Goal: Task Accomplishment & Management: Use online tool/utility

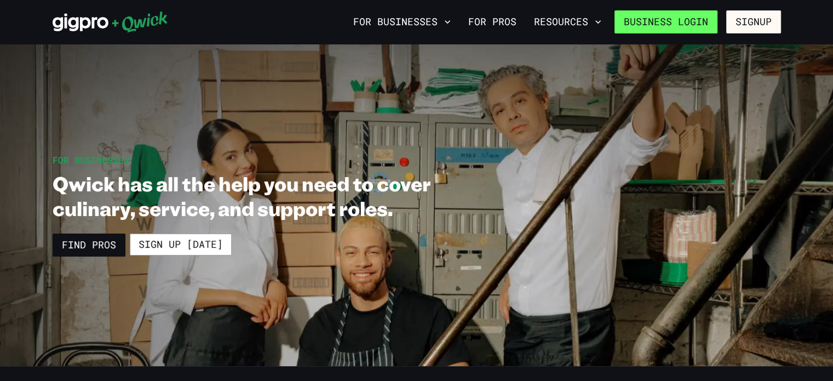
click at [667, 25] on link "Business Login" at bounding box center [666, 21] width 103 height 23
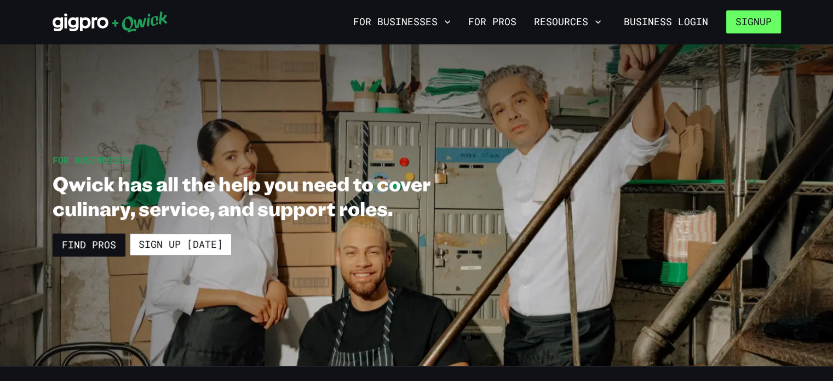
click at [763, 21] on button "Signup" at bounding box center [754, 21] width 55 height 23
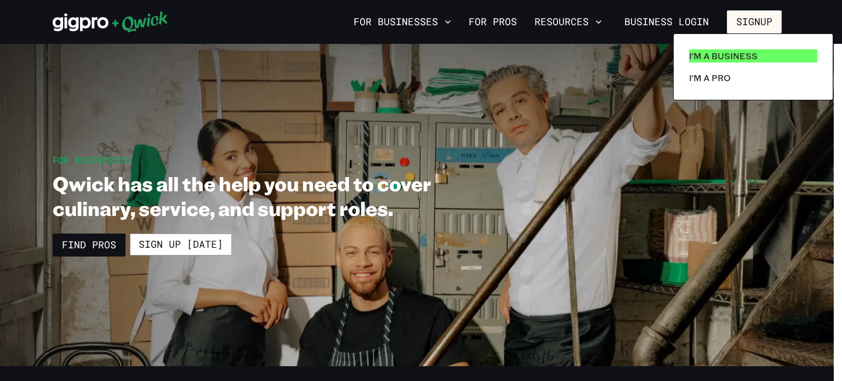
click at [736, 51] on p "I'm a Business" at bounding box center [723, 55] width 68 height 13
click at [706, 59] on p "I'm a Business" at bounding box center [723, 55] width 68 height 13
click at [745, 54] on p "I'm a Business" at bounding box center [723, 55] width 68 height 13
click at [746, 54] on p "I'm a Business" at bounding box center [723, 55] width 68 height 13
click at [718, 59] on p "I'm a Business" at bounding box center [723, 55] width 68 height 13
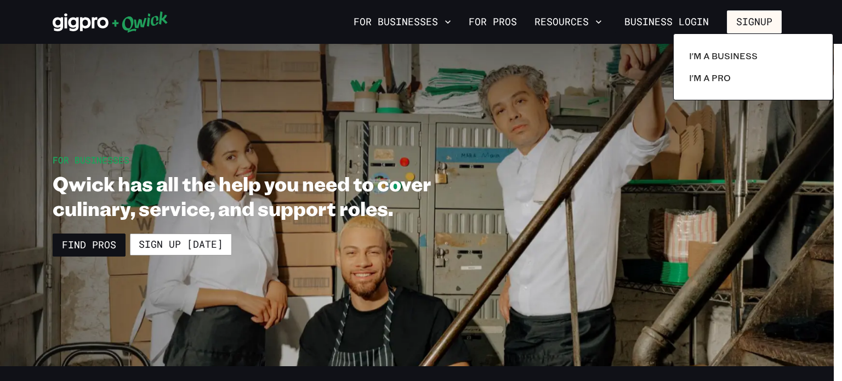
click at [98, 243] on div at bounding box center [421, 190] width 842 height 381
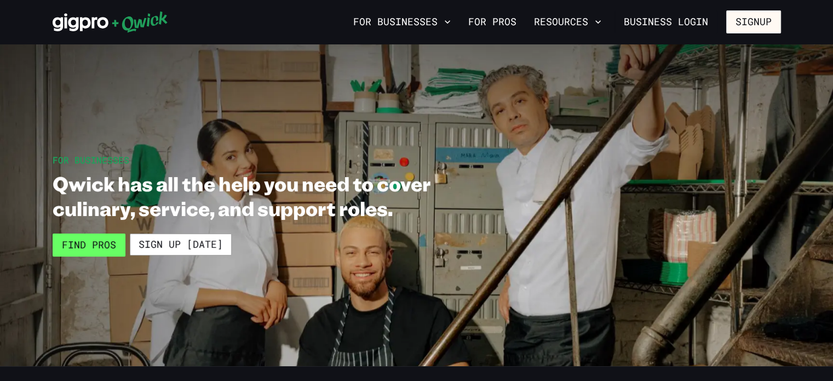
click at [107, 248] on link "Find Pros" at bounding box center [89, 244] width 73 height 23
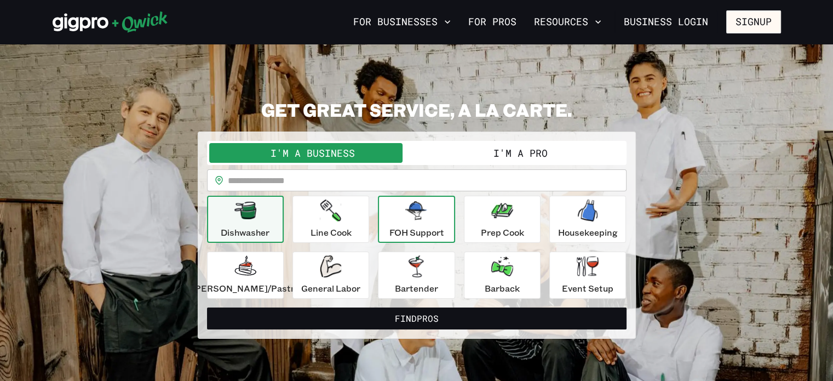
click at [437, 218] on div "FOH Support" at bounding box center [416, 218] width 55 height 39
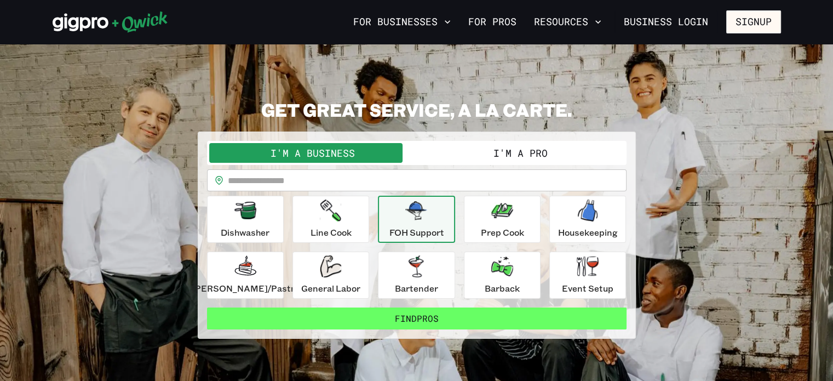
click at [403, 321] on button "Find Pros" at bounding box center [417, 318] width 420 height 22
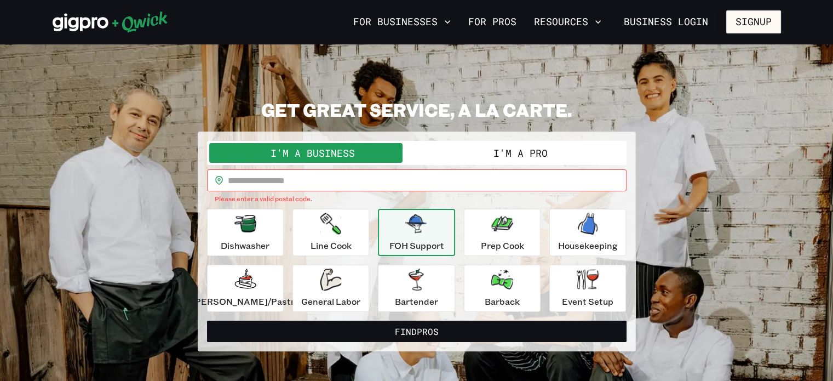
click at [361, 181] on input "text" at bounding box center [427, 180] width 399 height 22
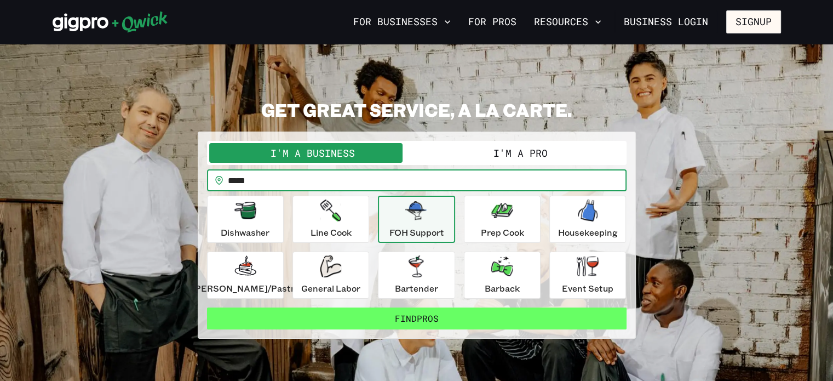
type input "*****"
click at [385, 319] on button "Find Pros" at bounding box center [417, 318] width 420 height 22
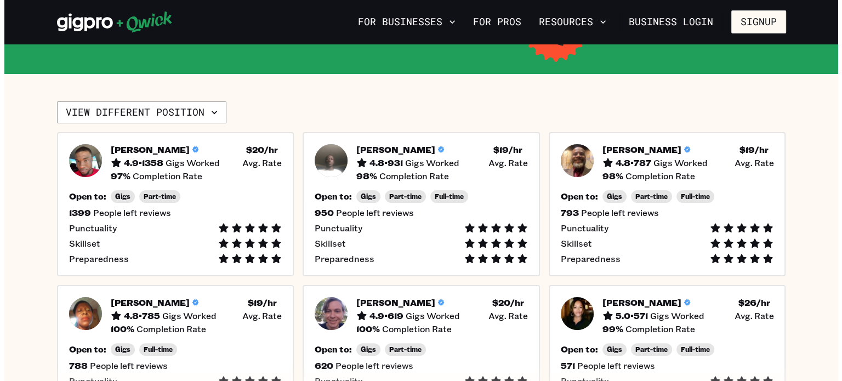
scroll to position [110, 0]
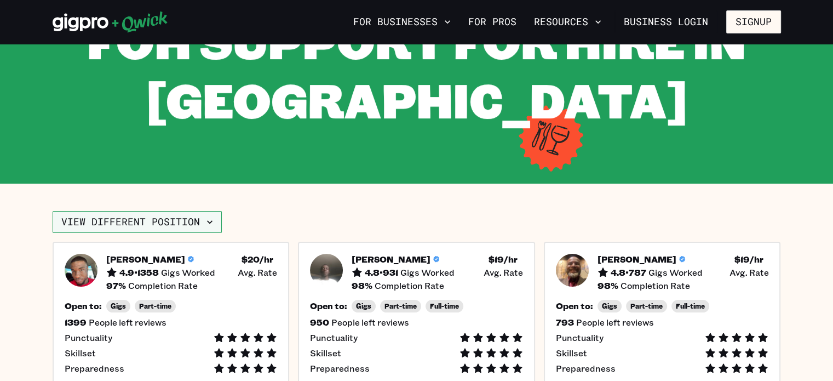
click at [195, 221] on button "View different position" at bounding box center [137, 222] width 169 height 22
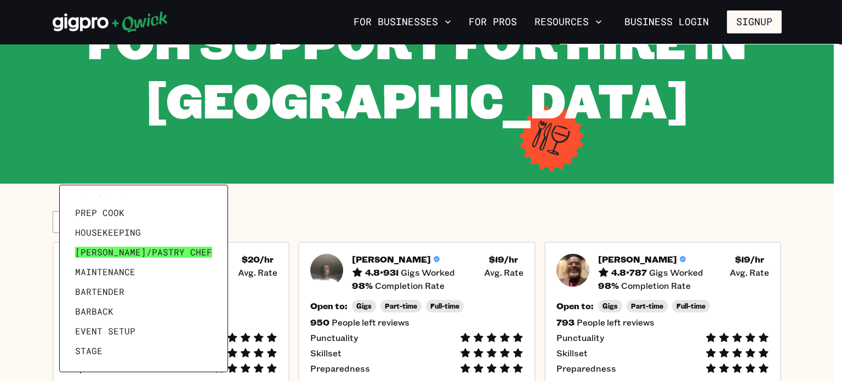
scroll to position [0, 0]
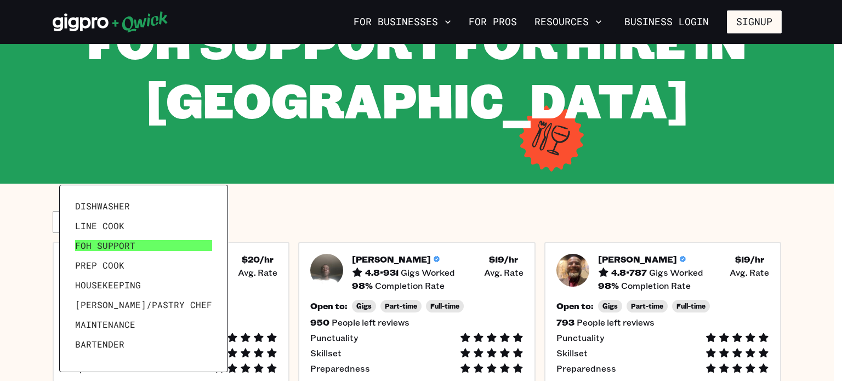
click at [144, 246] on link "FOH Support" at bounding box center [144, 246] width 146 height 20
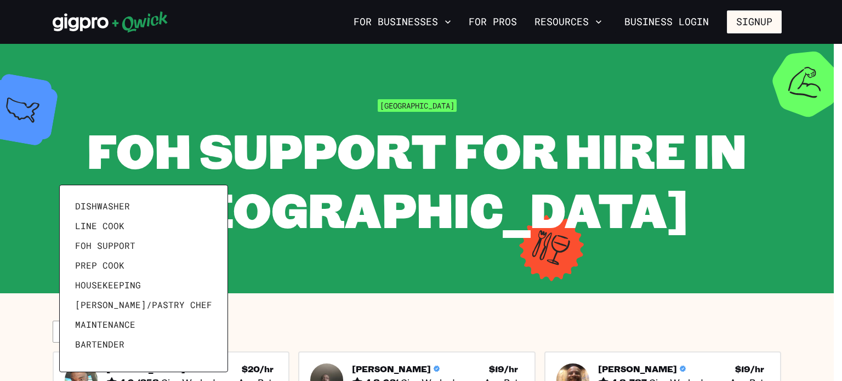
click at [411, 301] on div at bounding box center [421, 190] width 842 height 381
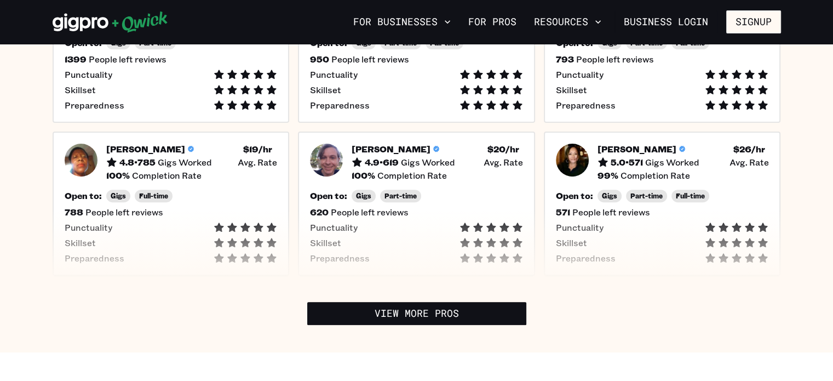
scroll to position [438, 0]
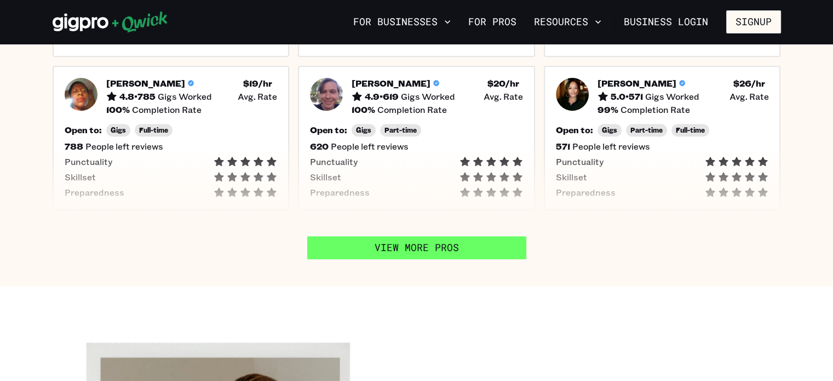
click at [401, 249] on link "View More Pros" at bounding box center [416, 247] width 219 height 23
